Goal: Check status: Check status

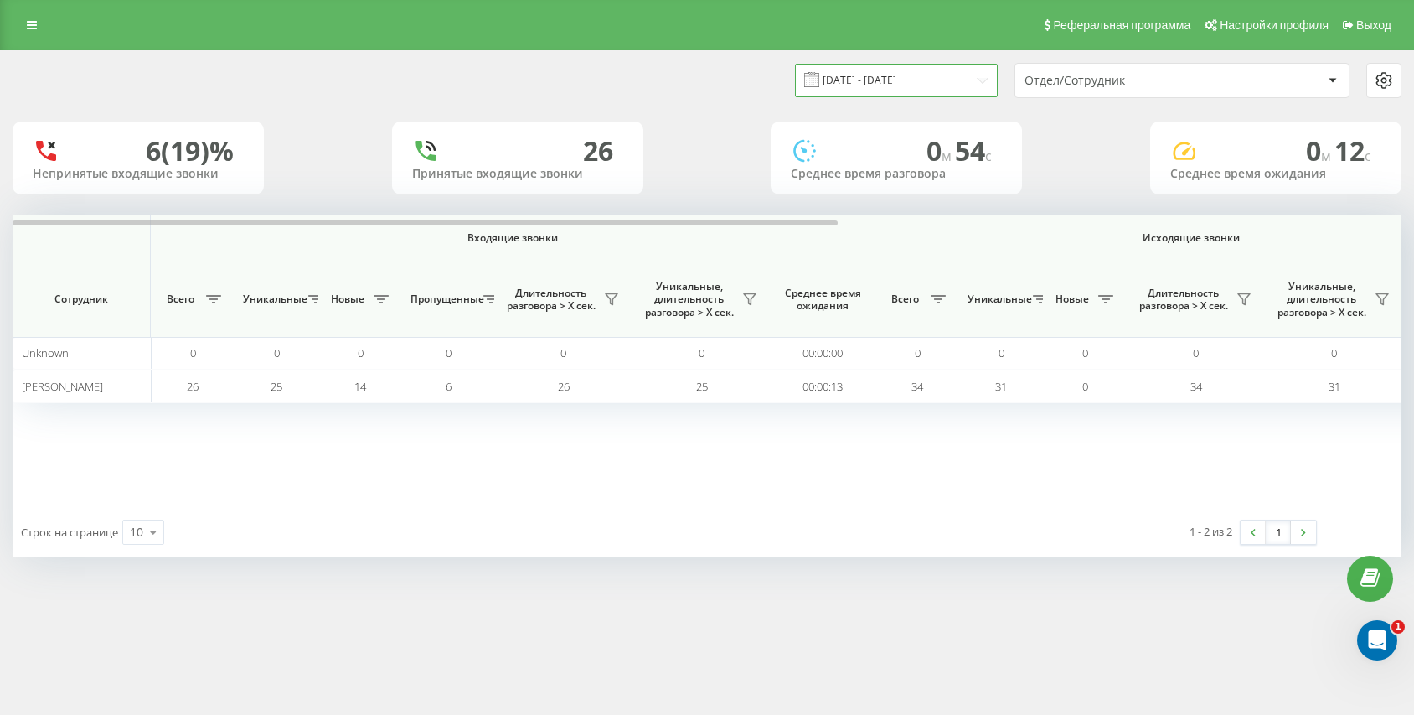
click at [942, 78] on input "[DATE] - [DATE]" at bounding box center [896, 80] width 203 height 33
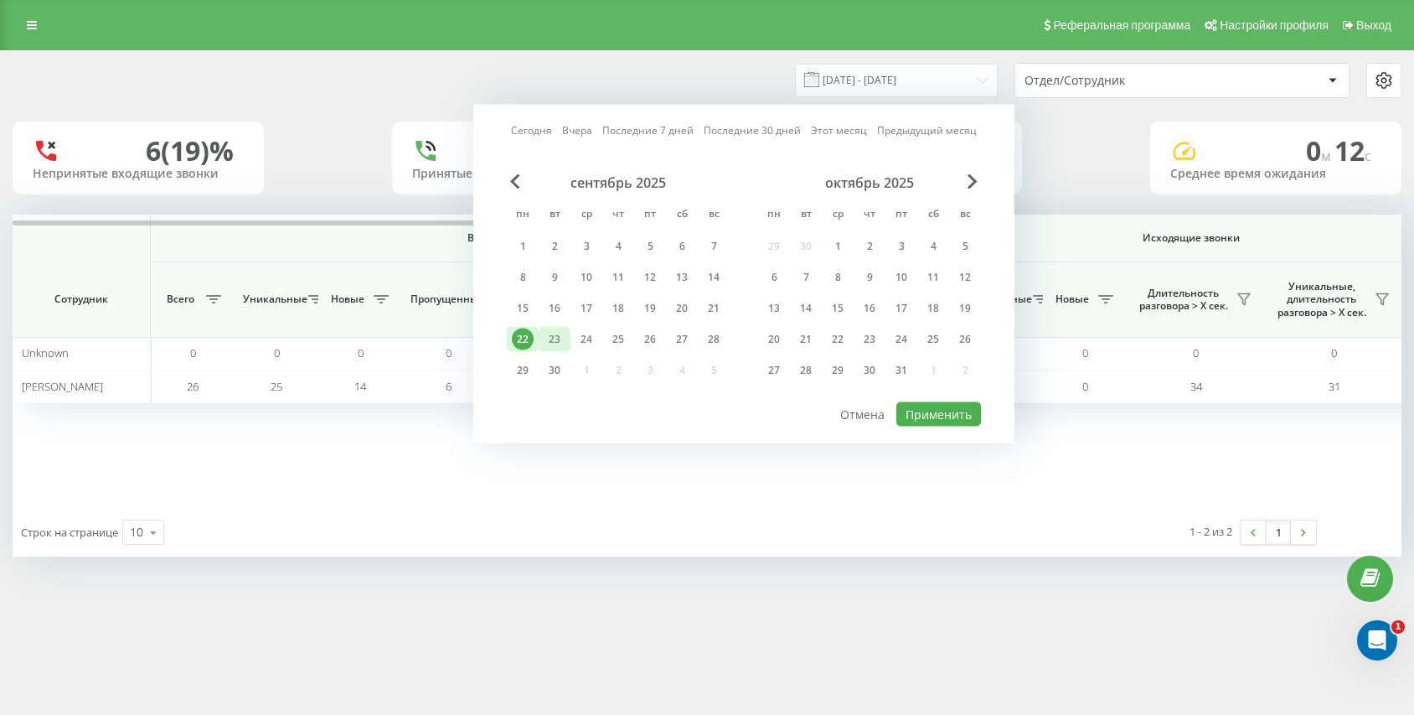
click at [546, 334] on div "23" at bounding box center [555, 339] width 22 height 22
click at [952, 407] on button "Применить" at bounding box center [939, 414] width 85 height 24
type input "[DATE] - [DATE]"
